Goal: Task Accomplishment & Management: Use online tool/utility

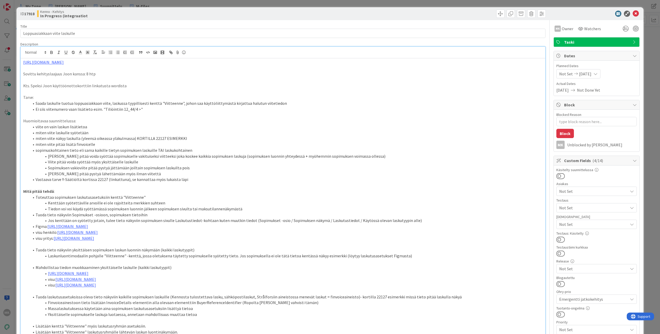
click at [7, 119] on div "ID 17918 Kenno - Kehitys In Progress (integraatiot Title 29 / 128 Loppuasiakkaa…" at bounding box center [330, 167] width 660 height 334
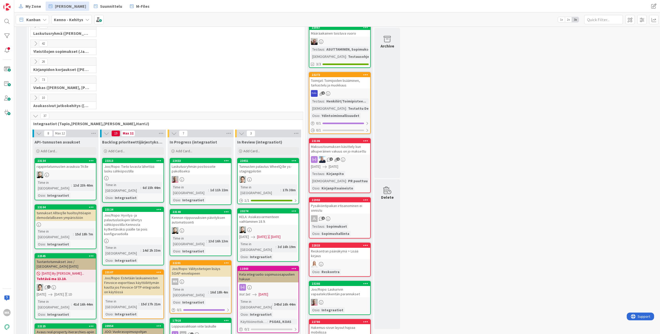
scroll to position [82, 0]
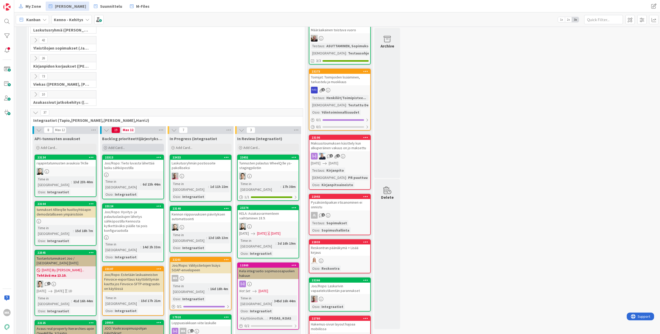
click at [138, 146] on div "Add Card..." at bounding box center [133, 148] width 62 height 8
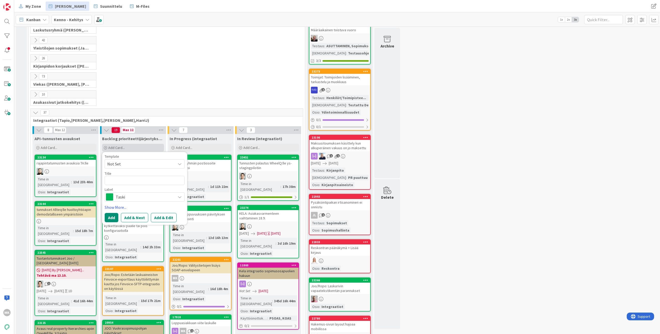
type textarea "x"
type textarea "J"
type textarea "x"
type textarea "Jo"
type textarea "x"
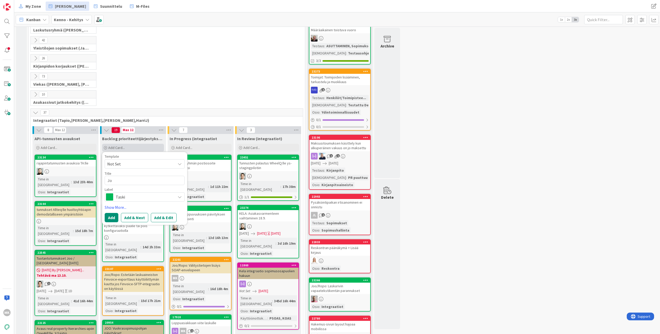
type textarea "Joo"
type textarea "x"
type textarea "Joo/"
type textarea "x"
type textarea "Joo/R"
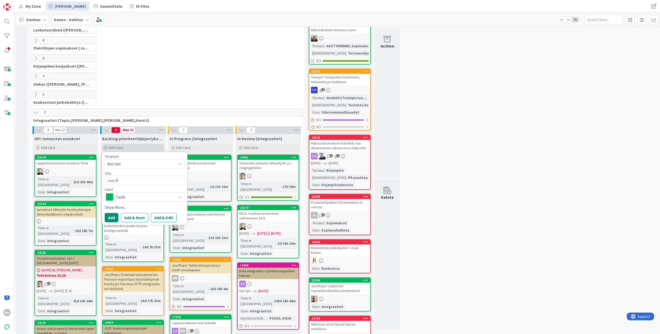
type textarea "x"
type textarea "Joo/Rop"
type textarea "x"
type textarea "Joo/Ropo"
type textarea "x"
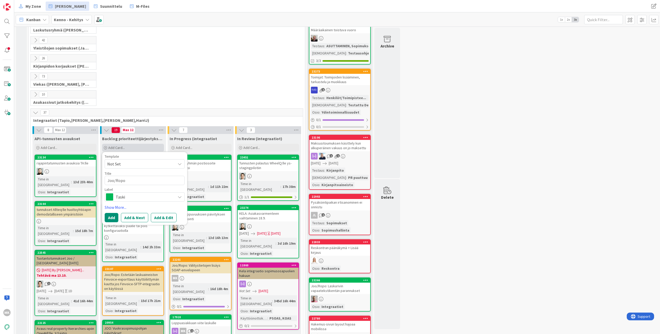
type textarea "Joo/Ropo:"
type textarea "x"
type textarea "Joo/Ropo:"
type textarea "x"
type textarea "Joo/Ropo: J"
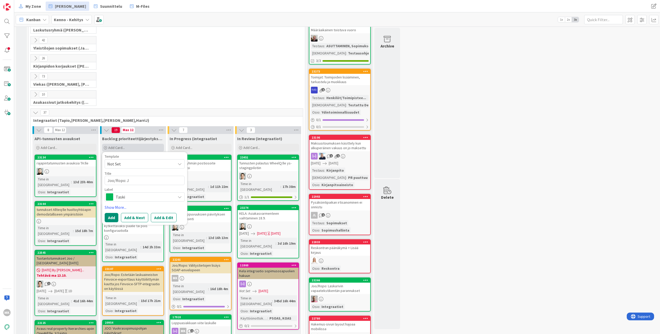
type textarea "x"
type textarea "Joo/Ropo: Jo"
type textarea "x"
type textarea "Joo/Ropo: [PERSON_NAME]"
type textarea "x"
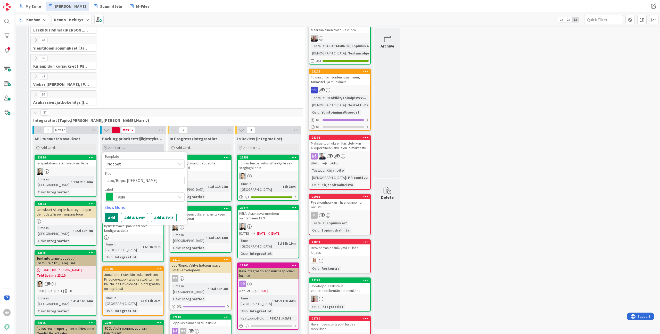
type textarea "Joo/Ropo: [PERSON_NAME]"
type textarea "x"
type textarea "Joo/Ropo: [PERSON_NAME]"
type textarea "x"
type textarea "Joo/Ropo: Jos la"
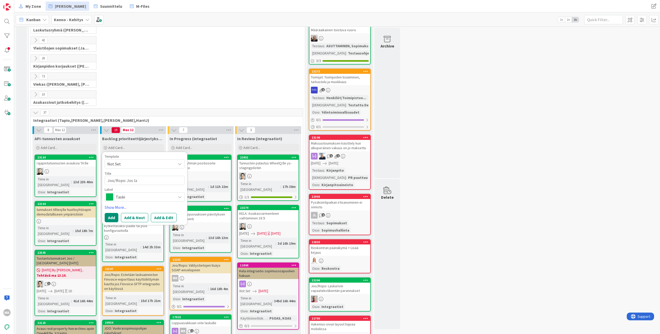
type textarea "x"
type textarea "Joo/Ropo: [PERSON_NAME]"
type textarea "x"
type textarea "Joo/Ropo: [PERSON_NAME]"
type textarea "x"
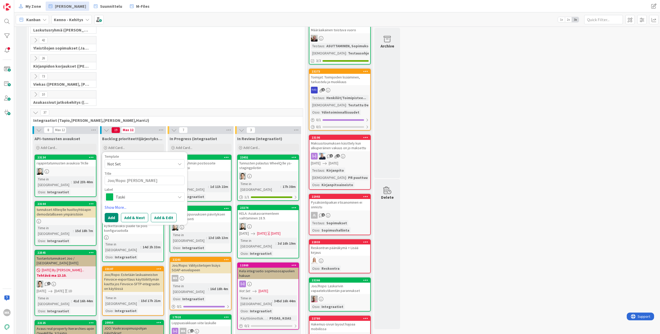
type textarea "Joo/Ropo: [PERSON_NAME]"
type textarea "x"
type textarea "Joo/Ropo: [PERSON_NAME]"
type textarea "x"
type textarea "Joo/Ropo: [PERSON_NAME]"
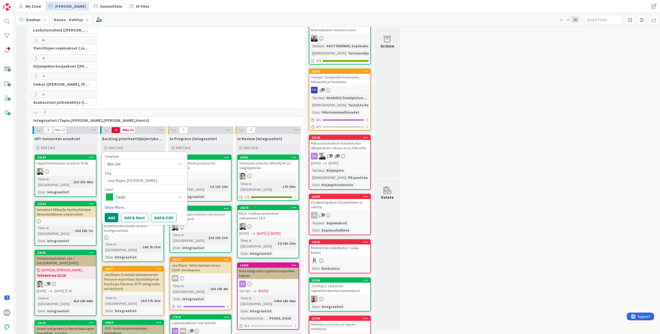
type textarea "x"
type textarea "Joo/Ropo: [PERSON_NAME] v"
type textarea "x"
type textarea "Joo/Ropo: [PERSON_NAME] va"
type textarea "x"
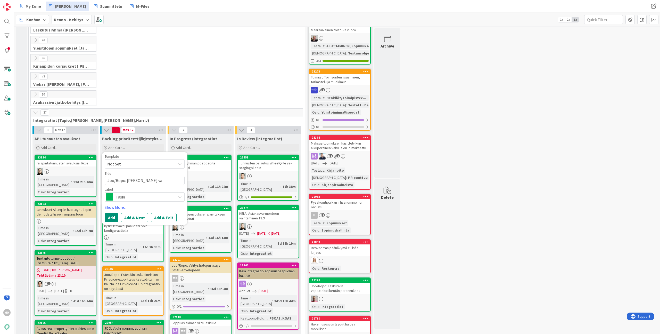
type textarea "Joo/Ropo: [PERSON_NAME] vas"
type textarea "x"
type textarea "Joo/Ropo: [PERSON_NAME] vast"
type textarea "x"
type textarea "Joo/Ropo: [PERSON_NAME] vasta"
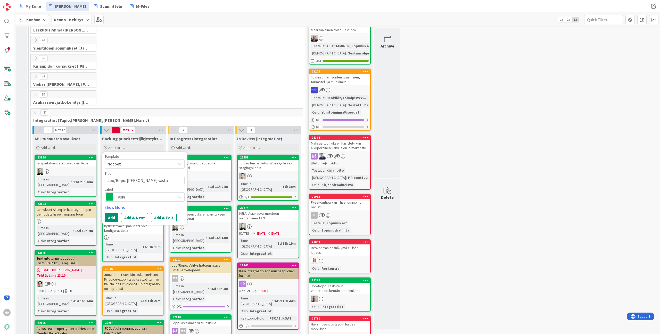
type textarea "x"
type textarea "Joo/Ropo: [PERSON_NAME] vastaa"
type textarea "x"
type textarea "Joo/Ropo: [PERSON_NAME] vastaan"
type textarea "x"
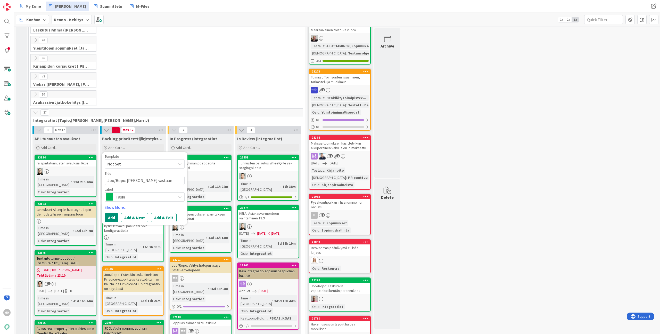
type textarea "Joo/Ropo: [PERSON_NAME] vastaano"
type textarea "x"
type textarea "Joo/Ropo: [PERSON_NAME] vastaanot"
type textarea "x"
type textarea "Joo/Ropo: [PERSON_NAME] vastaanott"
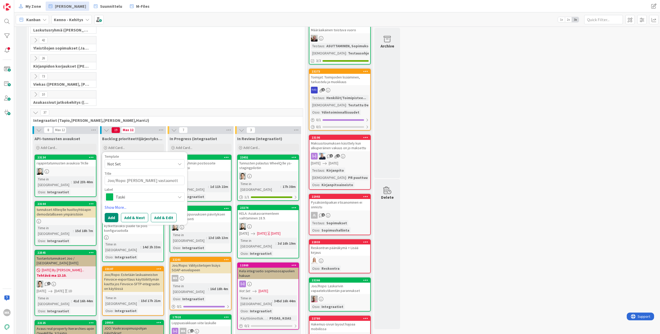
type textarea "x"
type textarea "Joo/Ropo: [PERSON_NAME] vastaanotta"
type textarea "x"
type textarea "Joo/Ropo: [PERSON_NAME] vastaanottaj"
type textarea "x"
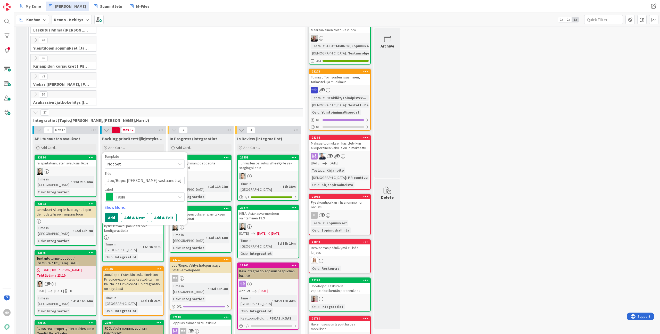
type textarea "Joo/Ropo: [PERSON_NAME] vastaanottaja"
type textarea "x"
type textarea "Joo/Ropo: [PERSON_NAME] vastaanottajan"
type textarea "x"
type textarea "Joo/Ropo: [PERSON_NAME] vastaanottajan"
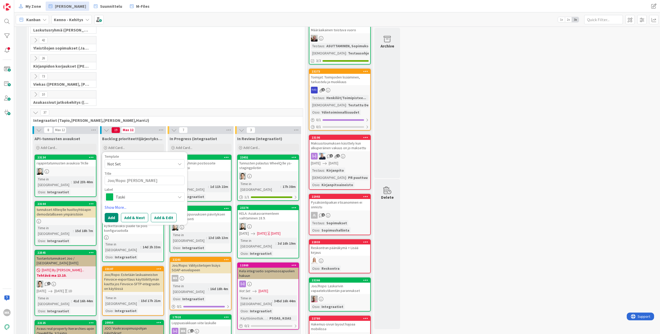
type textarea "x"
type textarea "Joo/Ropo: [PERSON_NAME] vastaanottajan n"
type textarea "x"
type textarea "Joo/Ropo: [PERSON_NAME] vastaanottajan ni"
type textarea "x"
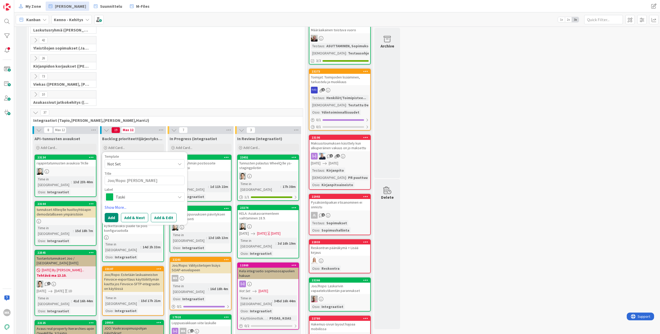
type textarea "Joo/Ropo: J"
type textarea "x"
type textarea "Joo/Ropo: Jo"
type textarea "x"
type textarea "Joo/Ropo: [PERSON_NAME]"
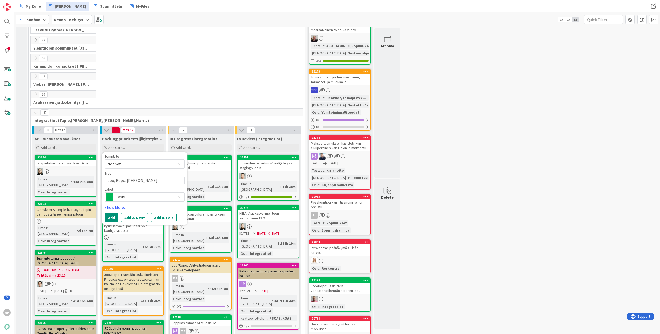
type textarea "x"
type textarea "Joo/Ropo: [PERSON_NAME]"
type textarea "x"
type textarea "Joo/Ropo: [PERSON_NAME]"
type textarea "x"
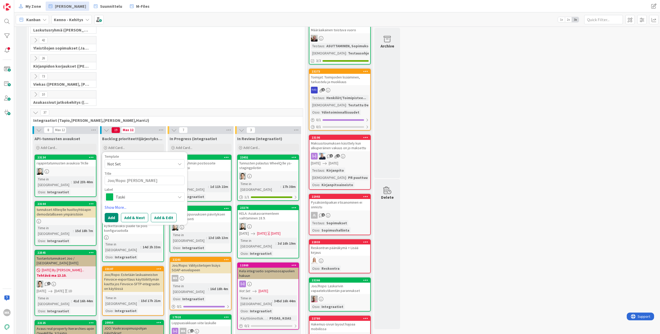
type textarea "Joo/Ropo: [PERSON_NAME]"
type textarea "x"
type textarea "Joo/Ropo: [PERSON_NAME]"
type textarea "x"
type textarea "Joo/Ropo: [PERSON_NAME]"
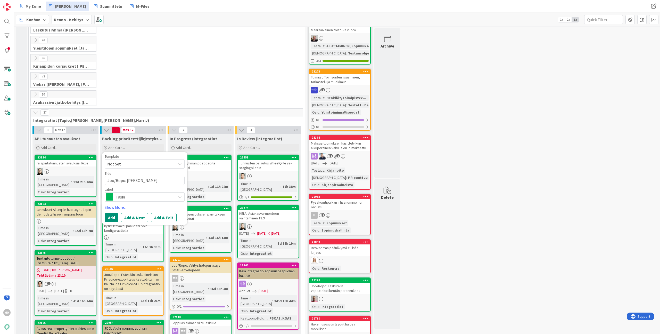
type textarea "x"
type textarea "Joo/Ropo: [PERSON_NAME]"
type textarea "x"
type textarea "Joo/Ropo: [PERSON_NAME]"
type textarea "x"
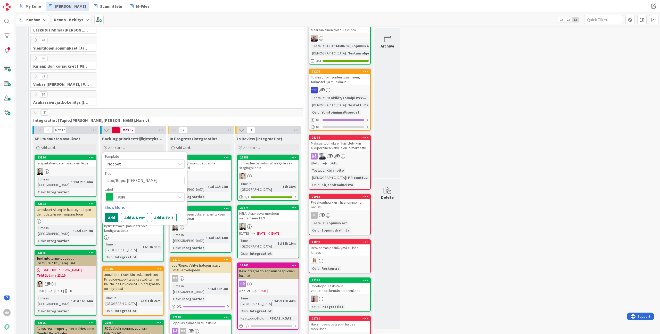
type textarea "Joo/Ropo: [PERSON_NAME]"
type textarea "x"
type textarea "Joo/Ropo: [PERSON_NAME]"
type textarea "x"
type textarea "Joo/Ropo: [PERSON_NAME]"
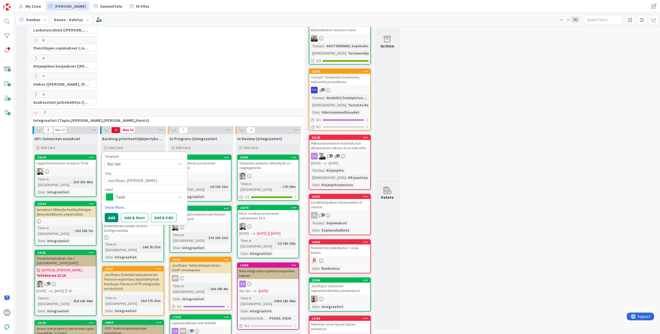
type textarea "x"
type textarea "Joo/Ropo: [PERSON_NAME]"
type textarea "x"
type textarea "Joo/Ropo: [PERSON_NAME]"
type textarea "x"
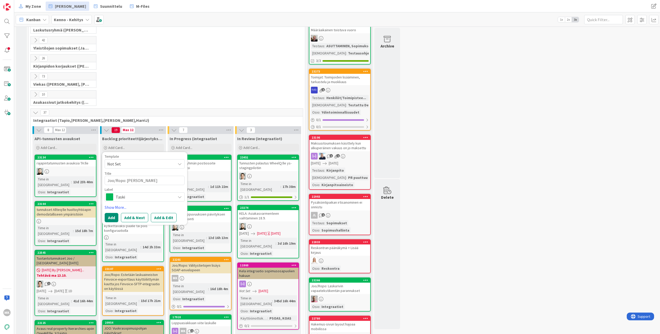
type textarea "Joo/Ropo: [PERSON_NAME] t"
type textarea "x"
type textarea "Joo/Ropo: [PERSON_NAME] tu"
type textarea "x"
type textarea "Joo/Ropo: [PERSON_NAME] tul"
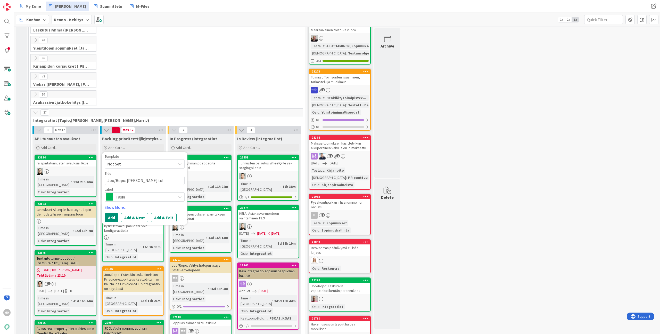
type textarea "x"
type textarea "Joo/Ropo: [PERSON_NAME] tule"
type textarea "x"
type textarea "Joo/Ropo: [PERSON_NAME] tulee"
type textarea "x"
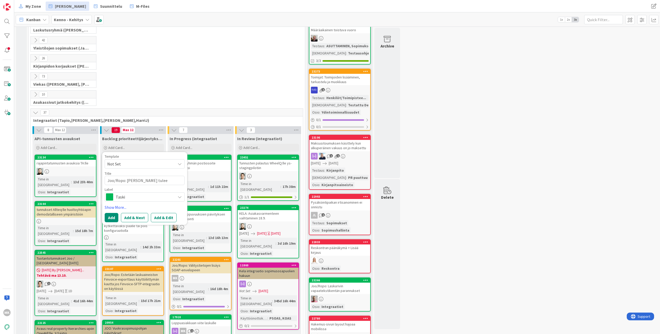
type textarea "Joo/Ropo: [PERSON_NAME] tulee"
type textarea "x"
type textarea "Joo/Ropo: [PERSON_NAME] tulee c"
type textarea "x"
type textarea "Joo/Ropo: [PERSON_NAME] tulee c/"
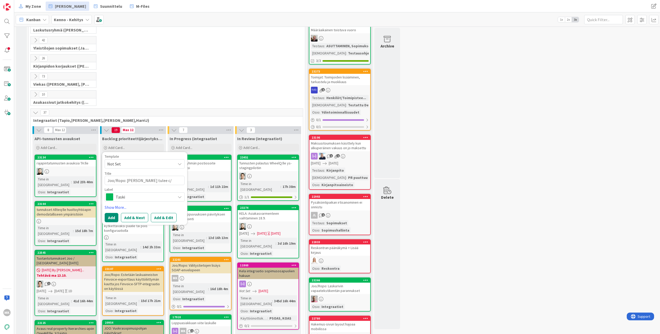
type textarea "x"
type textarea "Joo/Ropo: [PERSON_NAME] tulee c/o"
type textarea "x"
type textarea "Joo/Ropo: [PERSON_NAME] tulee c/o:"
type textarea "x"
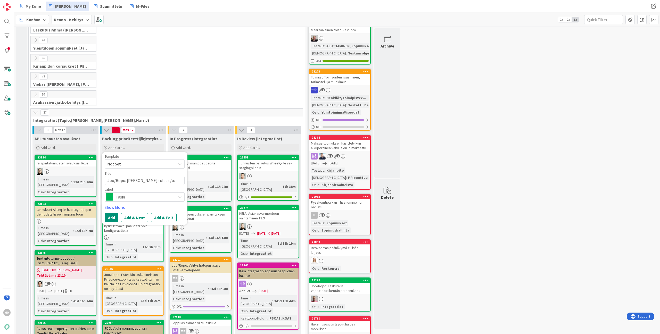
type textarea "Joo/Ropo: [PERSON_NAME] tulee c/o:n"
type textarea "x"
type textarea "Joo/Ropo: [PERSON_NAME] tulee c/o:na"
type textarea "x"
type textarea "Joo/Ropo: [PERSON_NAME] tulee c/o:na"
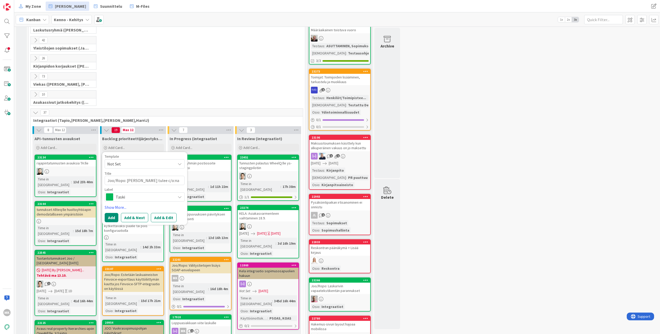
type textarea "x"
type textarea "Joo/Ropo: [PERSON_NAME] tulee c/o:na s"
type textarea "x"
type textarea "Joo/Ropo: [PERSON_NAME] tulee c/o:na sa"
type textarea "x"
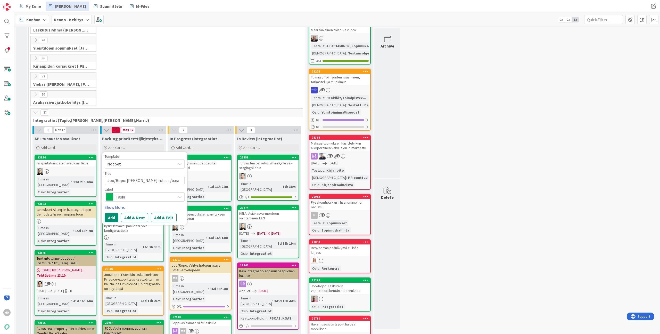
type textarea "Joo/Ropo: [PERSON_NAME] tulee c/o:na sam"
type textarea "x"
type textarea "Joo/Ropo: [PERSON_NAME] tulee c/o:na sama"
type textarea "x"
type textarea "Joo/Ropo: [PERSON_NAME] tulee c/o:na sama k"
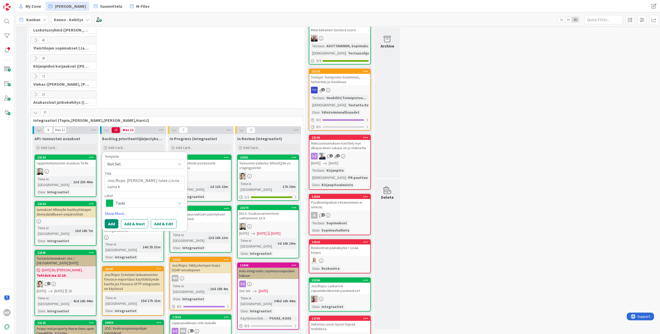
type textarea "x"
type textarea "Joo/Ropo: [PERSON_NAME] tulee c/o:na sama"
type textarea "x"
type textarea "Joo/Ropo: [PERSON_NAME] tulee c/o:na sama n"
type textarea "x"
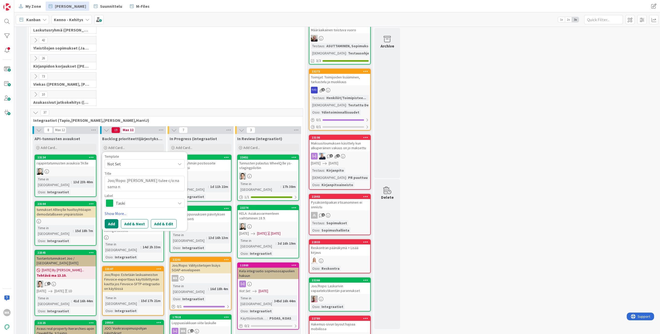
type textarea "Joo/Ropo: [PERSON_NAME] tulee c/o:na sama ni"
type textarea "x"
type textarea "Joo/Ropo: [PERSON_NAME] tulee c/o:na sama nim"
type textarea "x"
type textarea "Joo/Ropo: [PERSON_NAME] tulee c/o:na sama nimi"
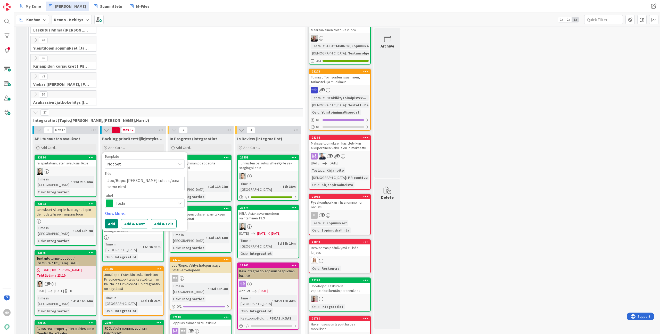
type textarea "x"
type textarea "Joo/Ropo: [PERSON_NAME] tulee c/o:na sama nimi k"
type textarea "x"
type textarea "Joo/Ropo: [PERSON_NAME] tulee c/o:na sama nimi ku"
type textarea "x"
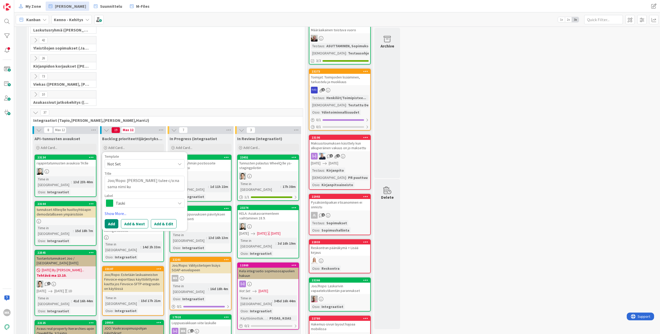
type textarea "Joo/Ropo: [PERSON_NAME] tulee c/o:na sama nimi kui"
type textarea "x"
type textarea "Joo/Ropo: [PERSON_NAME] tulee c/o:na sama nimi kuin"
type textarea "x"
type textarea "Joo/Ropo: [PERSON_NAME] tulee c/o:na sama nimi kuin e"
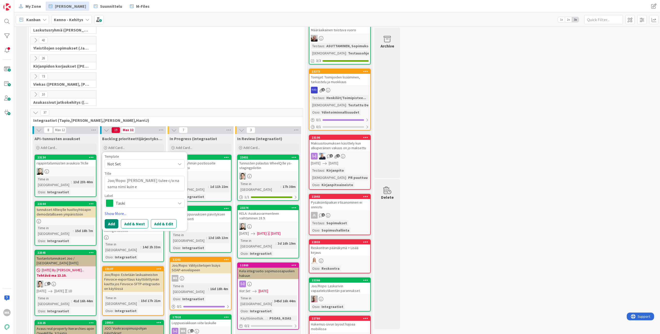
type textarea "x"
type textarea "Joo/Ropo: [PERSON_NAME] tulee c/o:na sama nimi kuin en"
type textarea "x"
type textarea "Joo/Ropo: [PERSON_NAME] tulee c/o:na sama nimi kuin enn"
type textarea "x"
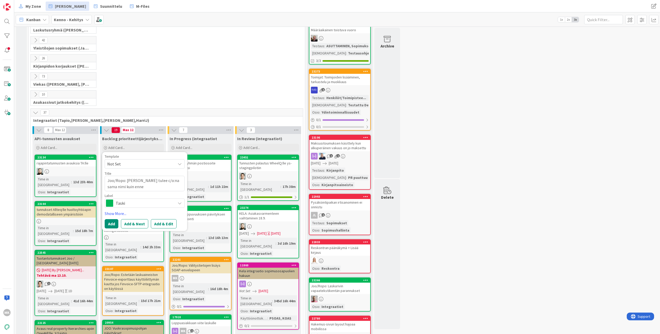
type textarea "Joo/Ropo: [PERSON_NAME] tulee c/o:na sama nimi kuin ennen"
type textarea "x"
type textarea "Joo/Ropo: [PERSON_NAME] tulee c/o:na sama nimi kuin ennen"
type textarea "x"
type textarea "Joo/Ropo: [PERSON_NAME] tulee c/o:n"
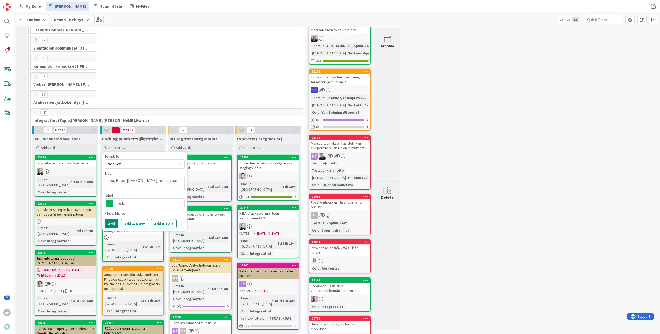
type textarea "x"
type textarea "Joo/Ropo: [PERSON_NAME] tulee c/o:n"
type textarea "x"
type textarea "Joo/Ropo: [PERSON_NAME] tulee c/o:n"
type textarea "x"
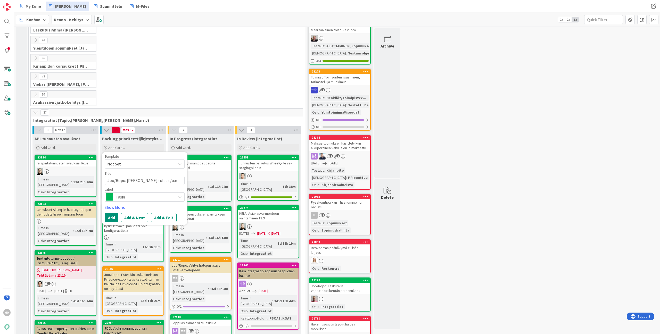
type textarea "Joo/Ropo: [PERSON_NAME] tulee c/o:n j"
type textarea "x"
type textarea "Joo/Ropo: [PERSON_NAME] tulee c/o:n jä"
type textarea "x"
type textarea "Joo/Ropo: [PERSON_NAME] tulee c/o:n jäl"
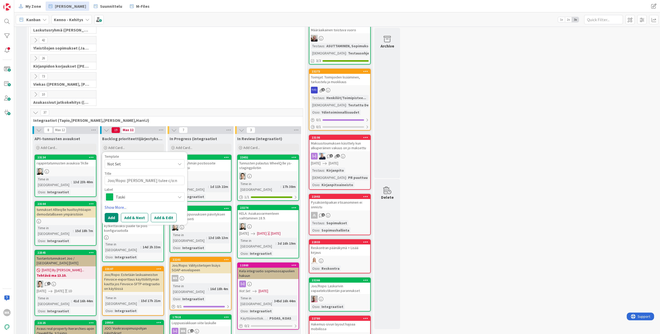
type textarea "x"
type textarea "Joo/Ropo: [PERSON_NAME] tulee c/o:n jä"
type textarea "x"
type textarea "Joo/Ropo: [PERSON_NAME] tulee c/o:n j"
type textarea "x"
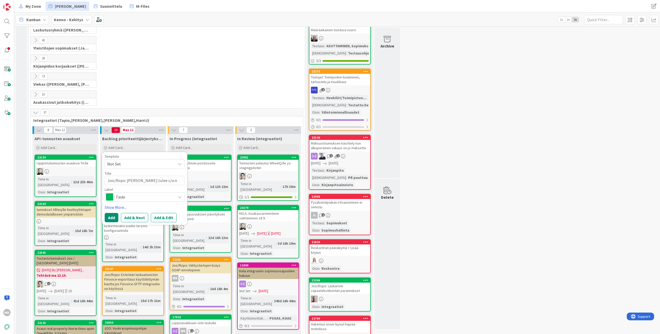
type textarea "Joo/Ropo: [PERSON_NAME] tulee sc/o:n"
type textarea "x"
type textarea "Joo/Ropo: [PERSON_NAME] tulee sac/o:n"
type textarea "x"
type textarea "Joo/Ropo: [PERSON_NAME] tulee samc/o:n"
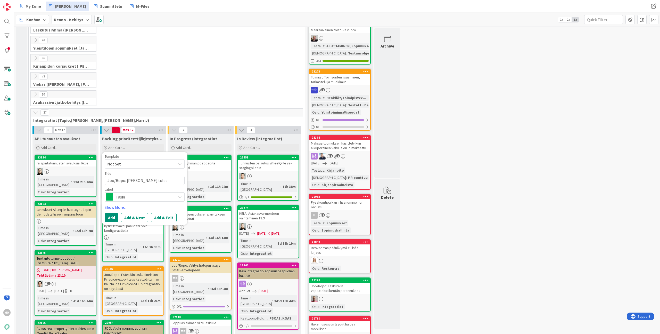
type textarea "x"
type textarea "Joo/Ropo: [PERSON_NAME] tulee samac/o:n"
type textarea "x"
type textarea "Joo/Ropo: [PERSON_NAME] tulee sama c/o:n"
type textarea "x"
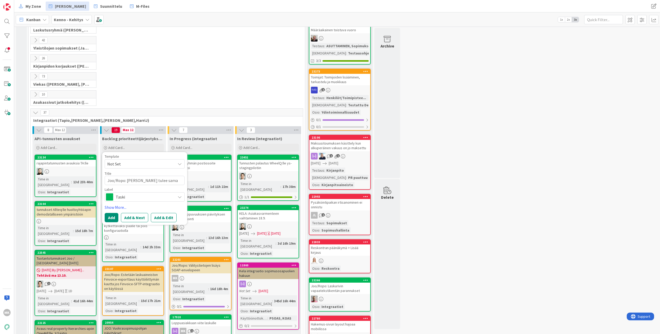
type textarea "Joo/Ropo: [PERSON_NAME] tulee sama nc/o:n"
type textarea "x"
type textarea "Joo/Ropo: [PERSON_NAME] tulee sama nic/o:n"
type textarea "x"
type textarea "Joo/Ropo: [PERSON_NAME] tulee sama nimc/o:n"
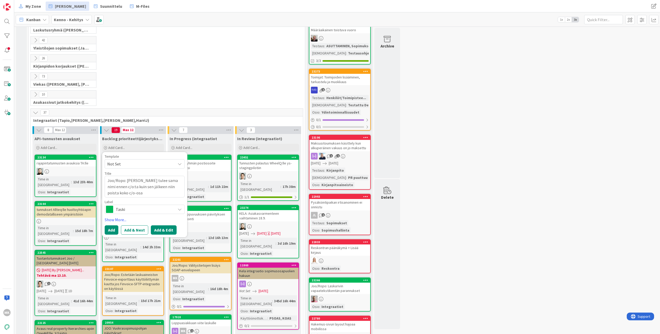
click at [153, 229] on button "Add & Edit" at bounding box center [164, 229] width 26 height 9
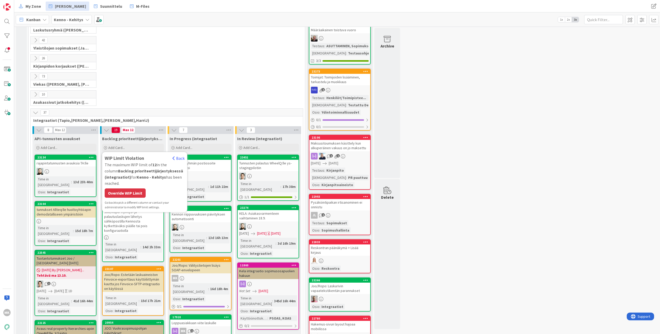
click at [122, 192] on div "Override WIP Limit" at bounding box center [125, 192] width 41 height 9
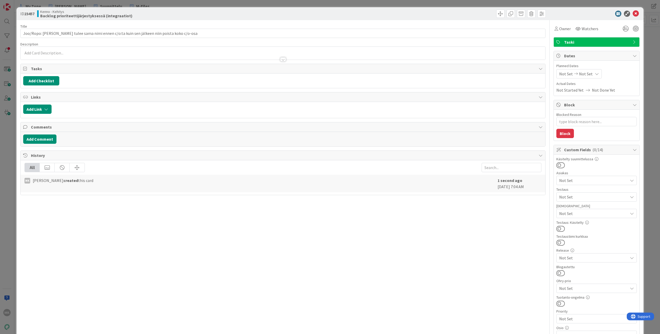
click at [124, 58] on div at bounding box center [283, 56] width 525 height 5
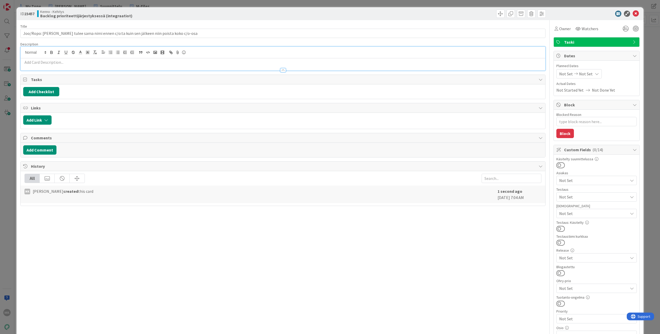
click at [111, 62] on p at bounding box center [283, 62] width 520 height 6
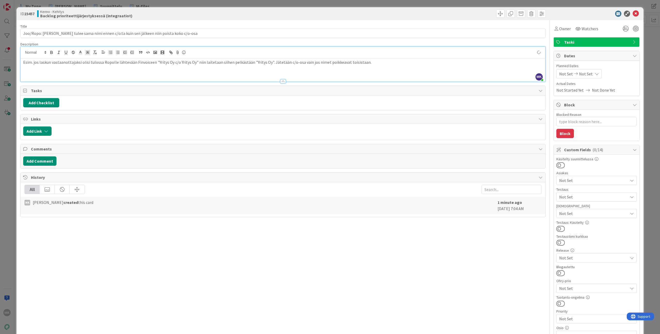
click at [505, 305] on div "Title 96 / 128 Joo/Ropo: [PERSON_NAME] tulee sama nimi ennen c/o:ta kuin sen jä…" at bounding box center [282, 247] width 525 height 454
click at [599, 181] on span "Not Set" at bounding box center [593, 180] width 69 height 6
click at [574, 238] on link "[PERSON_NAME]" at bounding box center [596, 238] width 82 height 9
click at [524, 240] on div "Title 96 / 128 Joo/Ropo: [PERSON_NAME] tulee sama nimi ennen c/o:ta kuin sen jä…" at bounding box center [282, 247] width 525 height 454
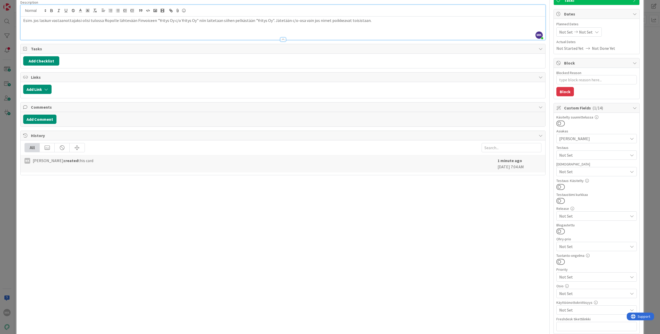
scroll to position [69, 0]
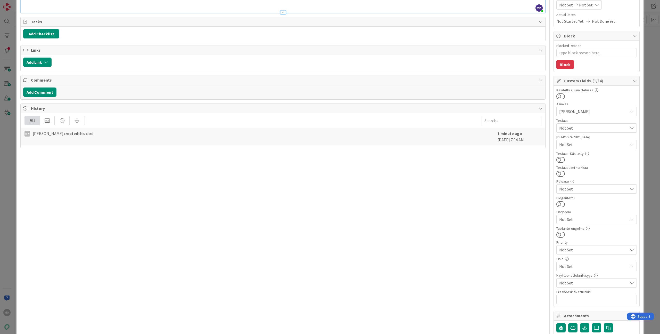
click at [578, 265] on span "Not Set" at bounding box center [593, 266] width 69 height 6
click at [575, 149] on span "Integraatiot" at bounding box center [575, 152] width 22 height 8
click at [507, 202] on div "Title 96 / 128 Joo/Ropo: [PERSON_NAME] tulee sama nimi ennen c/o:ta kuin sen jä…" at bounding box center [282, 178] width 525 height 454
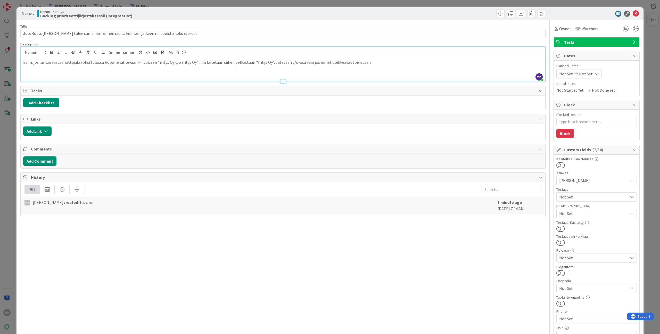
click at [646, 208] on div "ID 23457 Kenno - Kehitys Backlog prioriteettijärjestyksessä (integraatiot) Titl…" at bounding box center [330, 167] width 660 height 334
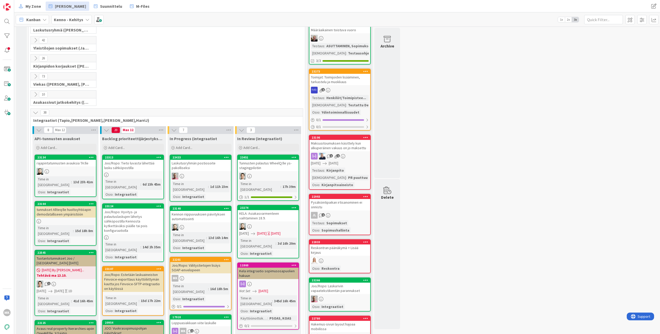
click at [132, 163] on div "Joo/Ropo: Tieto luvasta lähettää lasku sähköpostilla" at bounding box center [133, 165] width 61 height 11
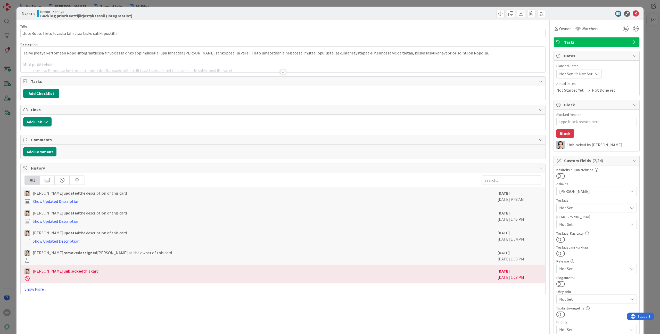
click at [129, 5] on div "ID 23313 Kenno - Kehitys Backlog prioriteettijärjestyksessä (integraatiot) Titl…" at bounding box center [330, 167] width 660 height 334
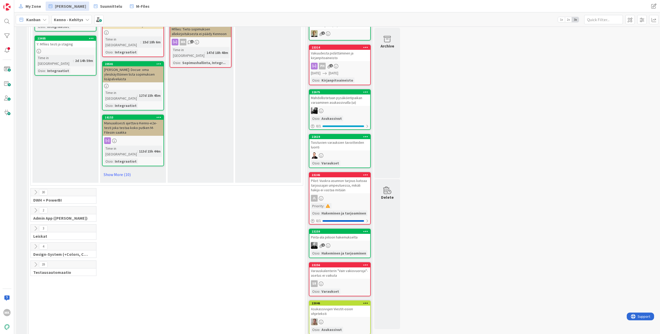
scroll to position [580, 0]
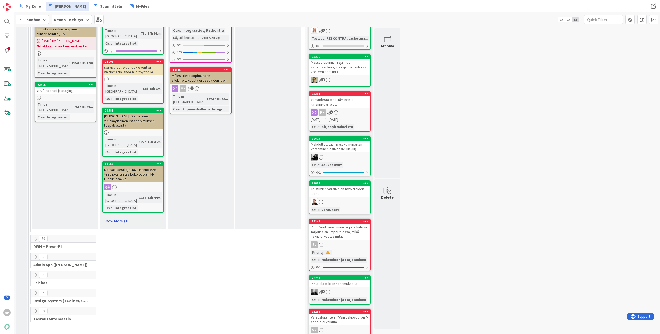
click at [126, 217] on link "Show More (10)" at bounding box center [133, 221] width 62 height 8
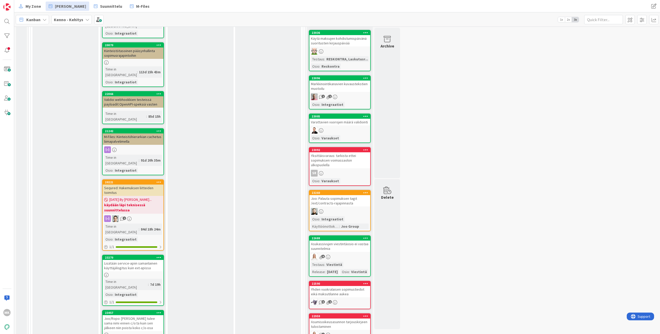
scroll to position [885, 0]
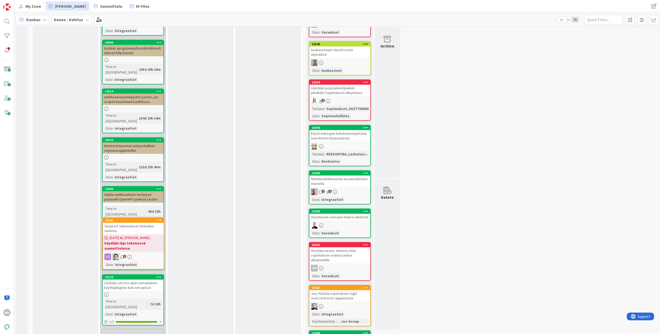
drag, startPoint x: 123, startPoint y: 195, endPoint x: 123, endPoint y: 202, distance: 6.5
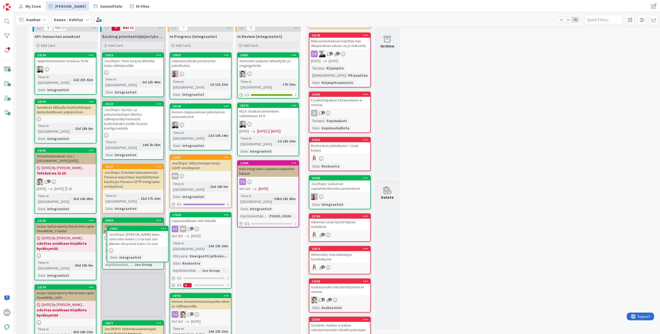
scroll to position [159, 0]
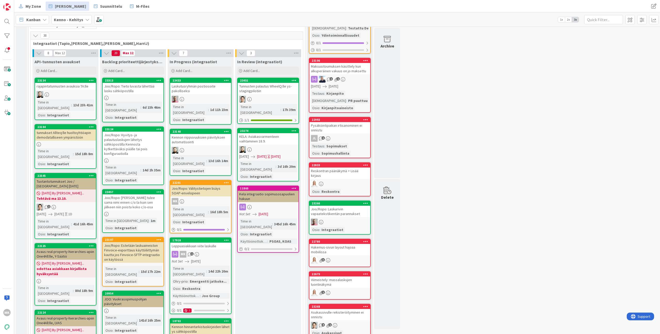
click at [134, 194] on div "Joo/Ropo: [PERSON_NAME] tulee sama nimi ennen c/o:ta kuin sen jälkeen niin pois…" at bounding box center [133, 202] width 61 height 16
